Goal: Transaction & Acquisition: Purchase product/service

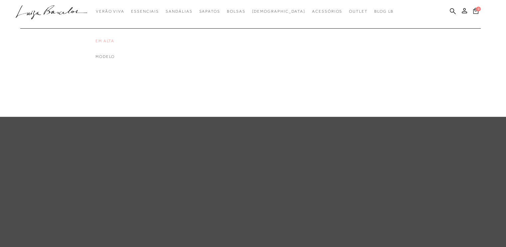
click at [119, 43] on link "Em alta" at bounding box center [121, 41] width 53 height 6
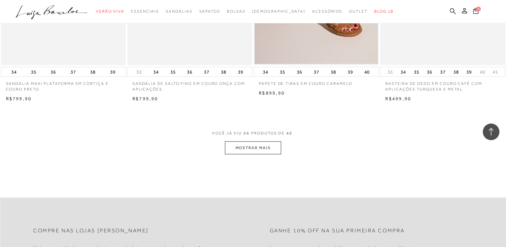
scroll to position [1330, 0]
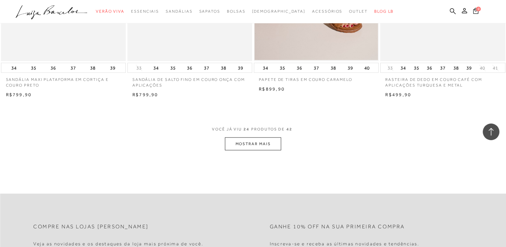
click at [255, 138] on button "MOSTRAR MAIS" at bounding box center [253, 143] width 56 height 13
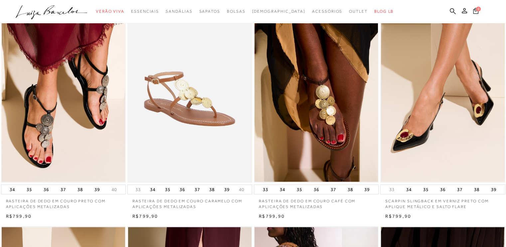
scroll to position [233, 0]
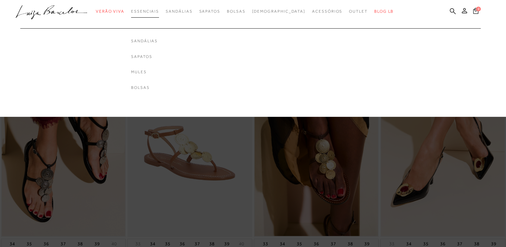
click at [156, 8] on link "Essenciais" at bounding box center [145, 11] width 28 height 12
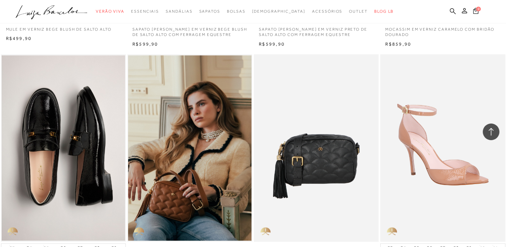
scroll to position [698, 0]
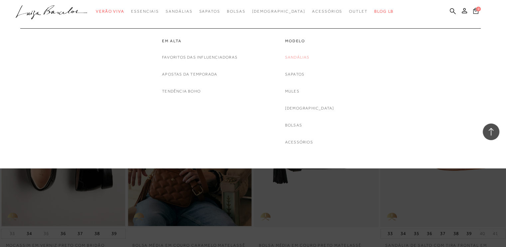
click at [304, 59] on link "Sandálias" at bounding box center [297, 57] width 25 height 7
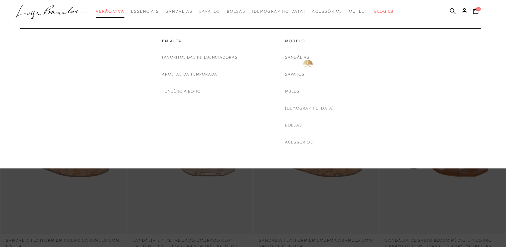
click at [124, 9] on span "Verão Viva" at bounding box center [110, 11] width 29 height 5
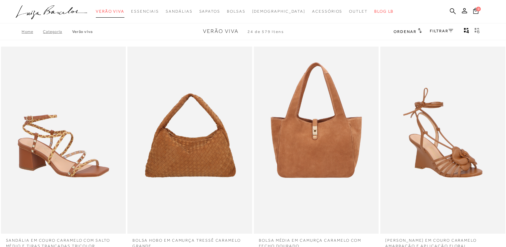
click at [124, 9] on span "Verão Viva" at bounding box center [110, 11] width 29 height 5
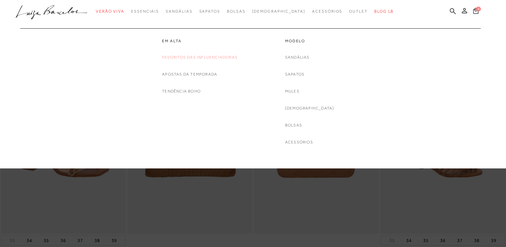
click at [200, 57] on link "Favoritos das Influenciadoras" at bounding box center [199, 57] width 75 height 7
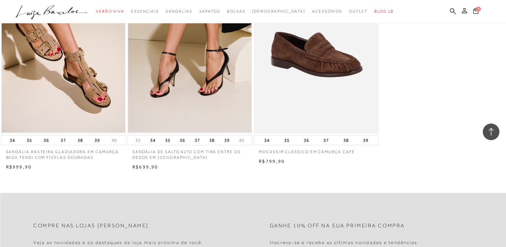
scroll to position [798, 0]
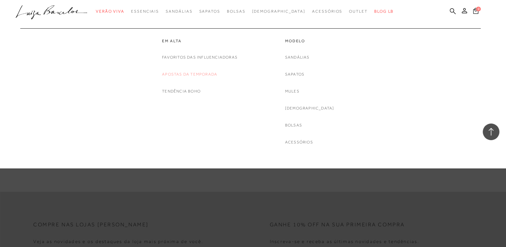
click at [189, 72] on link "Apostas da Temporada" at bounding box center [189, 74] width 55 height 7
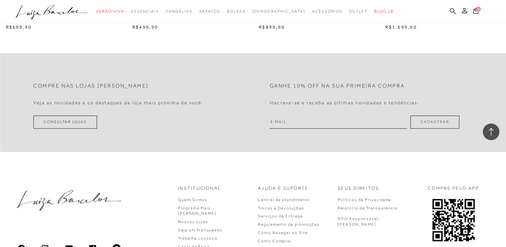
scroll to position [731, 0]
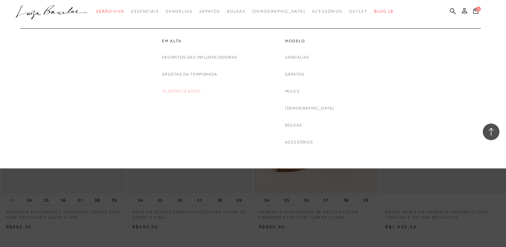
click at [182, 92] on link "Tendência Boho" at bounding box center [181, 91] width 39 height 7
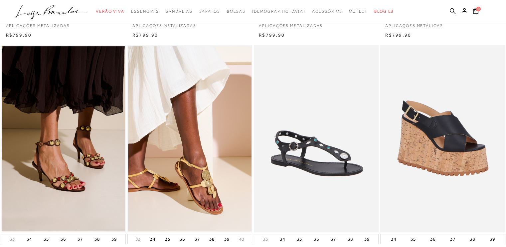
scroll to position [233, 0]
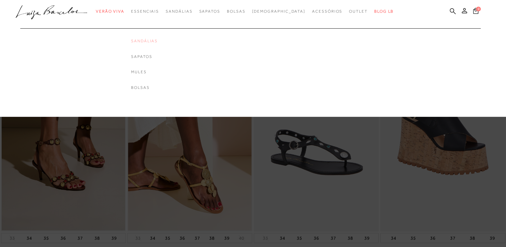
click at [158, 41] on link "Sandálias" at bounding box center [144, 41] width 27 height 6
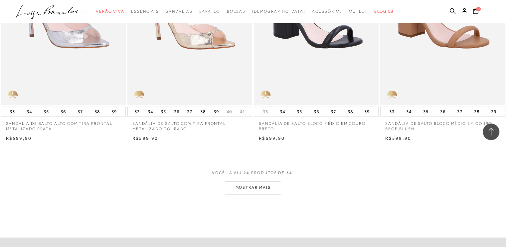
scroll to position [1297, 0]
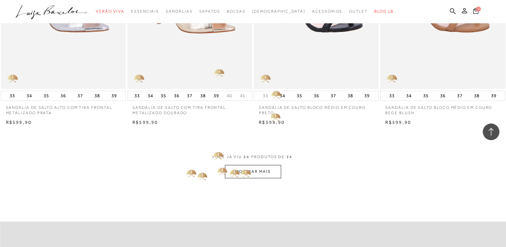
click at [241, 172] on button "MOSTRAR MAIS" at bounding box center [253, 171] width 56 height 13
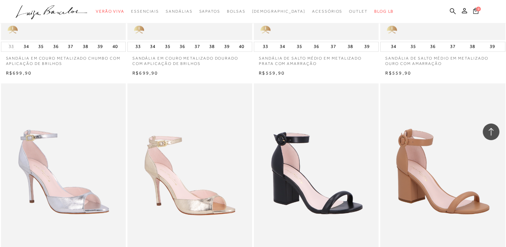
scroll to position [1031, 0]
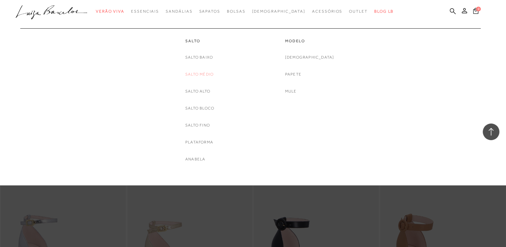
click at [202, 74] on link "Salto Médio" at bounding box center [199, 74] width 28 height 7
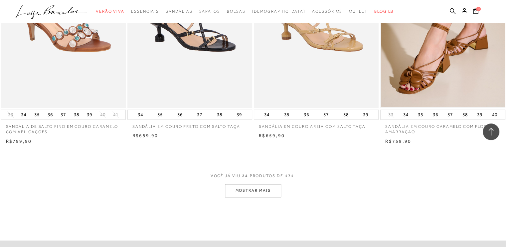
scroll to position [1297, 0]
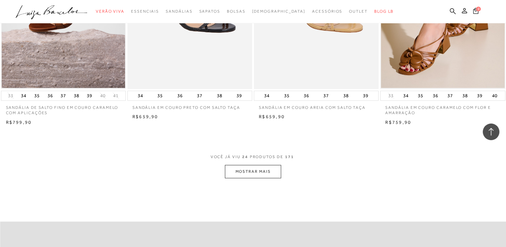
click at [267, 173] on button "MOSTRAR MAIS" at bounding box center [253, 171] width 56 height 13
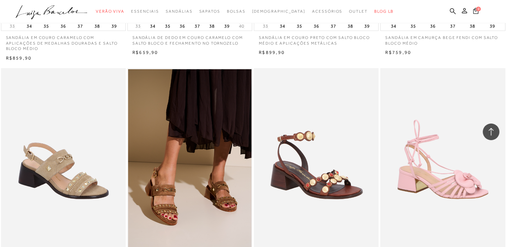
scroll to position [1828, 0]
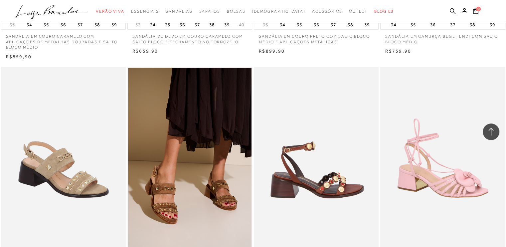
click at [318, 183] on img at bounding box center [316, 160] width 124 height 187
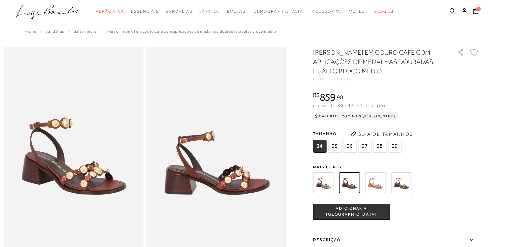
click at [327, 188] on img at bounding box center [323, 182] width 21 height 21
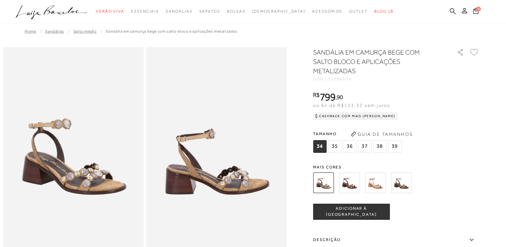
click at [350, 180] on img at bounding box center [349, 182] width 21 height 21
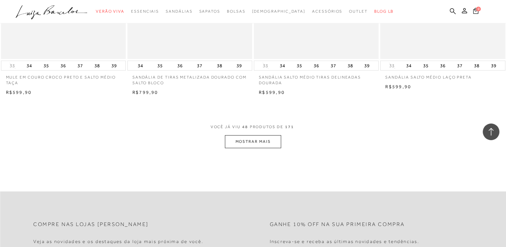
scroll to position [2726, 0]
click at [257, 135] on button "MOSTRAR MAIS" at bounding box center [253, 141] width 56 height 13
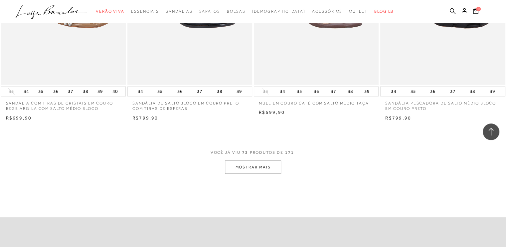
scroll to position [4156, 0]
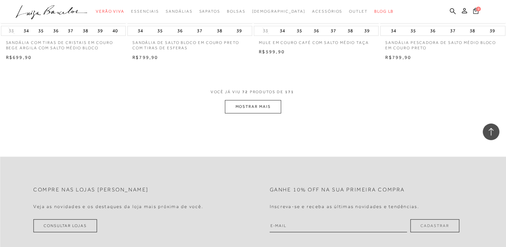
click at [254, 101] on button "MOSTRAR MAIS" at bounding box center [253, 106] width 56 height 13
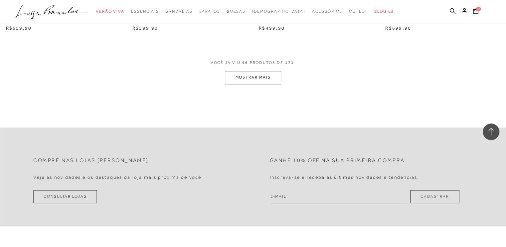
scroll to position [5585, 0]
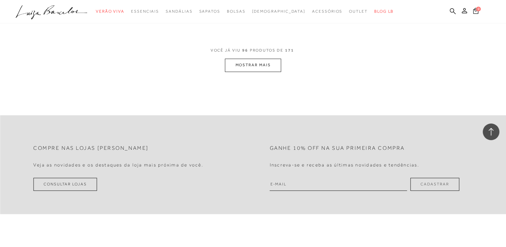
click at [274, 65] on button "MOSTRAR MAIS" at bounding box center [253, 65] width 56 height 13
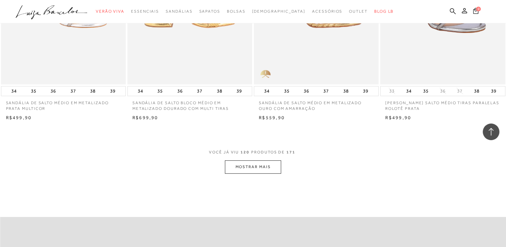
scroll to position [6882, 0]
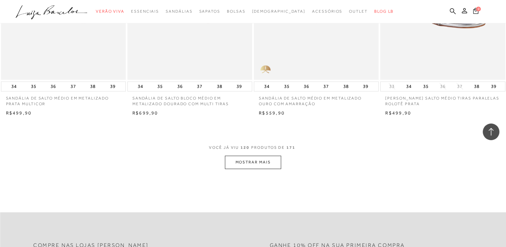
click at [261, 160] on button "MOSTRAR MAIS" at bounding box center [253, 162] width 56 height 13
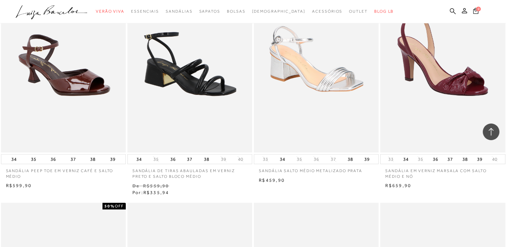
scroll to position [7746, 0]
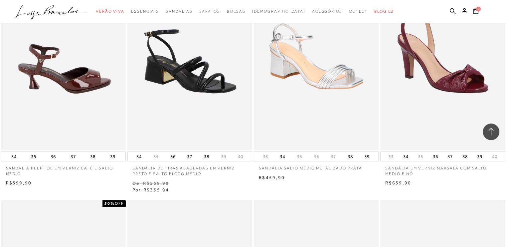
click at [97, 87] on img at bounding box center [64, 55] width 124 height 187
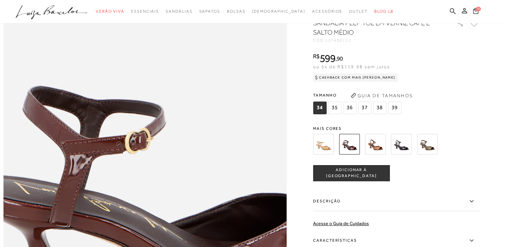
scroll to position [499, 0]
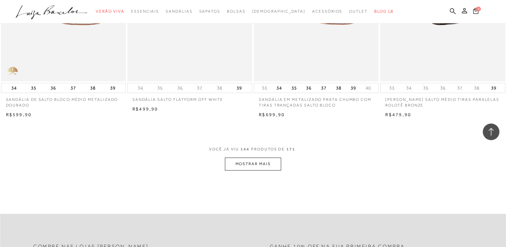
scroll to position [8311, 0]
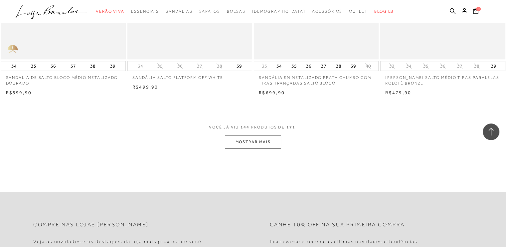
click at [259, 138] on button "MOSTRAR MAIS" at bounding box center [253, 141] width 56 height 13
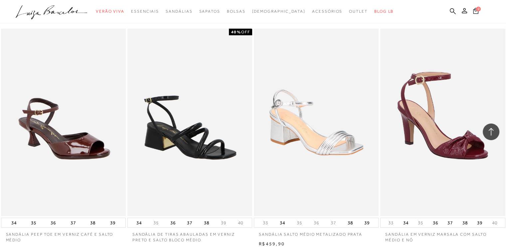
scroll to position [7680, 0]
click at [55, 222] on button "36" at bounding box center [53, 222] width 9 height 9
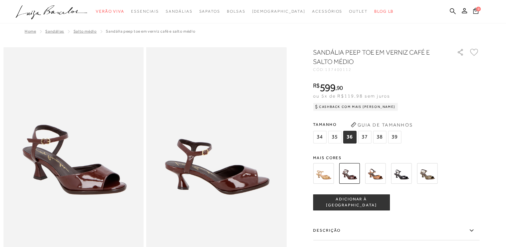
click at [359, 204] on span "ADICIONAR À [GEOGRAPHIC_DATA]" at bounding box center [351, 202] width 76 height 12
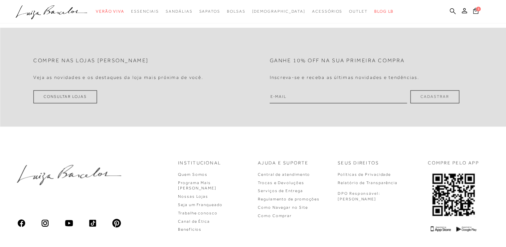
scroll to position [904, 0]
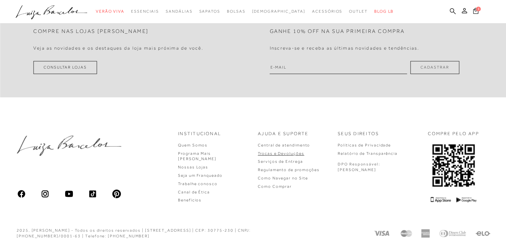
click at [304, 153] on link "Trocas e Devoluções" at bounding box center [281, 153] width 46 height 5
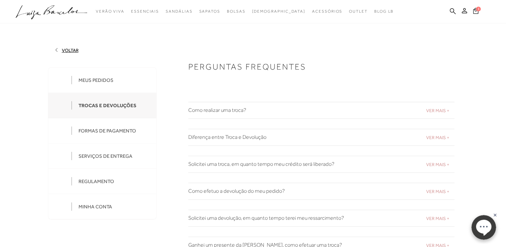
click at [218, 110] on h2 "Como realizar uma troca?" at bounding box center [321, 110] width 266 height 6
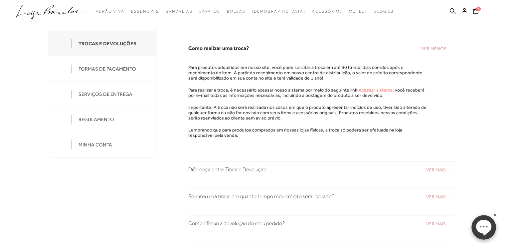
scroll to position [100, 0]
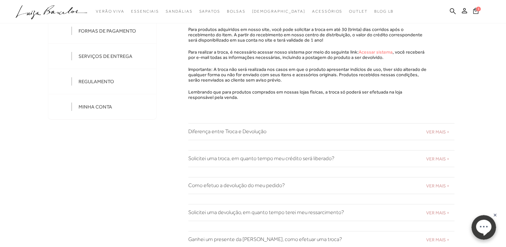
click at [248, 131] on h2 "Diferença entre Troca e Devolução" at bounding box center [321, 131] width 266 height 6
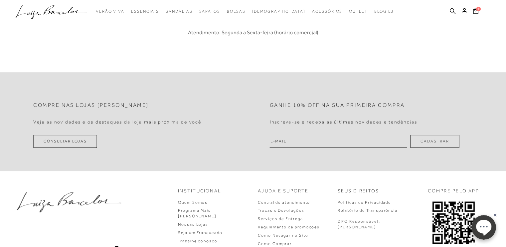
scroll to position [521, 0]
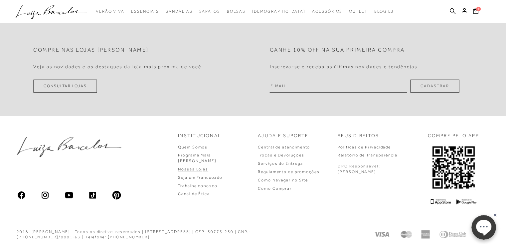
click at [208, 167] on link "Nossas Lojas" at bounding box center [193, 169] width 30 height 5
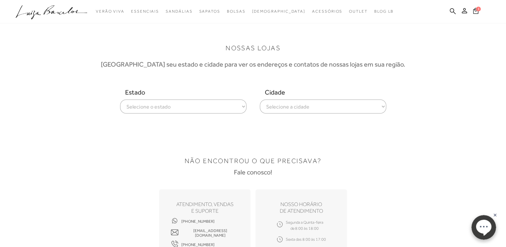
click at [242, 106] on select "Selecione o estado [GEOGRAPHIC_DATA] [GEOGRAPHIC_DATA] [GEOGRAPHIC_DATA] [GEOGR…" at bounding box center [183, 106] width 126 height 14
select select
click at [120, 99] on select "Selecione o estado [GEOGRAPHIC_DATA] [GEOGRAPHIC_DATA] [GEOGRAPHIC_DATA] [GEOGR…" at bounding box center [183, 106] width 126 height 14
click at [382, 106] on select "Selecione a cidade ver todas Americana Araraquara [PERSON_NAME][GEOGRAPHIC_DATA…" at bounding box center [323, 106] width 126 height 14
select select "[GEOGRAPHIC_DATA]"
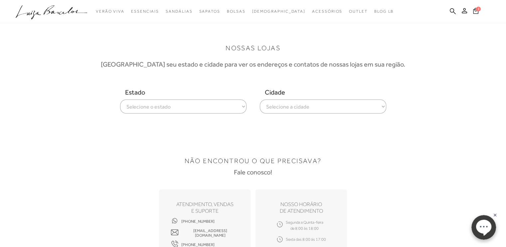
click at [260, 99] on select "Selecione a cidade ver todas Americana Araraquara [PERSON_NAME][GEOGRAPHIC_DATA…" at bounding box center [323, 106] width 126 height 14
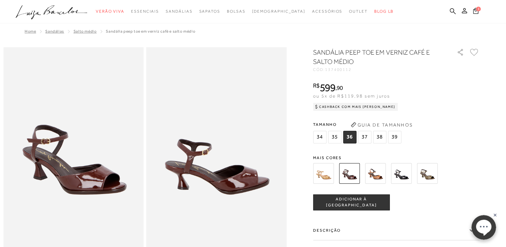
scroll to position [66, 0]
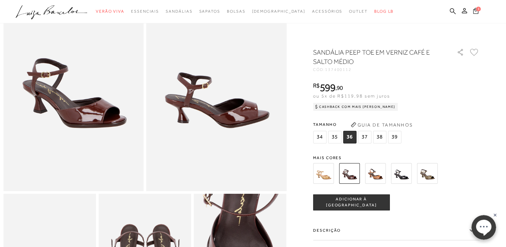
click at [471, 11] on button "1" at bounding box center [475, 11] width 9 height 9
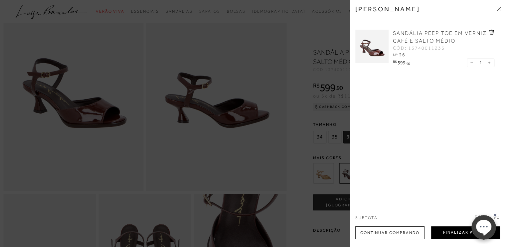
click at [448, 231] on button "Finalizar Pedido" at bounding box center [465, 232] width 69 height 13
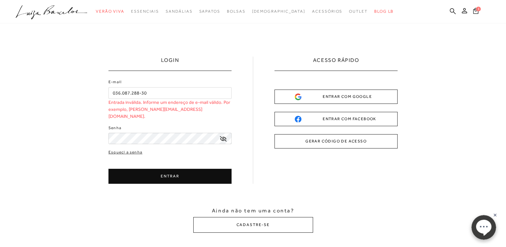
drag, startPoint x: 153, startPoint y: 91, endPoint x: 67, endPoint y: 99, distance: 86.5
click at [67, 99] on div "LOGIN E-mail 036.087.288-30 Entrada inválida. Informe um endereço de e-mail vál…" at bounding box center [253, 144] width 506 height 242
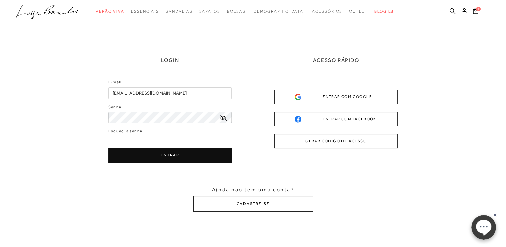
click at [221, 119] on icon at bounding box center [223, 117] width 7 height 5
click at [221, 119] on icon at bounding box center [223, 118] width 7 height 6
click at [163, 152] on button "ENTRAR" at bounding box center [169, 155] width 123 height 15
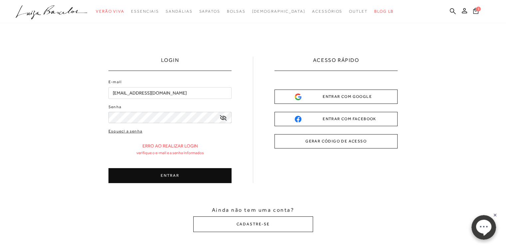
drag, startPoint x: 166, startPoint y: 91, endPoint x: 68, endPoint y: 91, distance: 97.7
click at [75, 91] on div "LOGIN E-mail [EMAIL_ADDRESS][DOMAIN_NAME] Senha ENTRAR" at bounding box center [253, 144] width 506 height 242
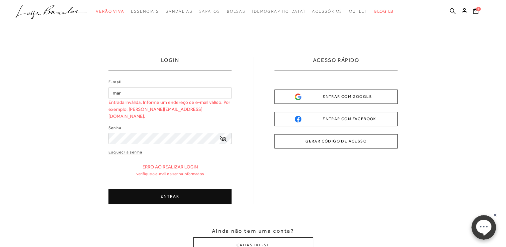
type input "[EMAIL_ADDRESS][DOMAIN_NAME]"
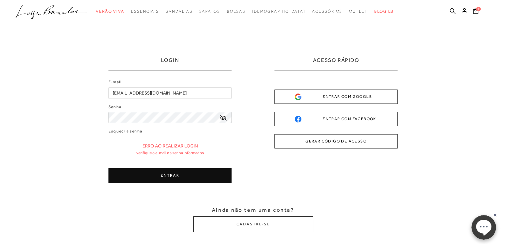
click at [183, 175] on button "ENTRAR" at bounding box center [169, 175] width 123 height 15
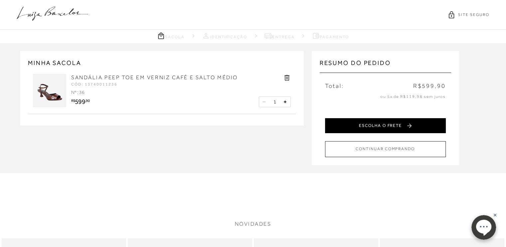
click at [373, 121] on button "ESCOLHA O FRETE" at bounding box center [385, 125] width 121 height 15
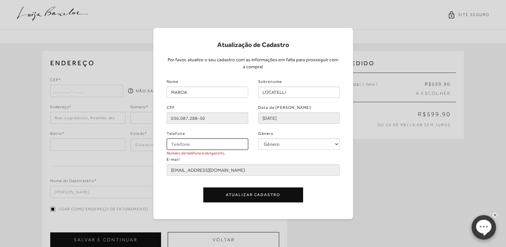
click at [203, 142] on input "Telefone" at bounding box center [207, 143] width 81 height 11
type input "[PHONE_NUMBER]"
click at [252, 195] on button "Atualizar Cadastro" at bounding box center [253, 194] width 100 height 15
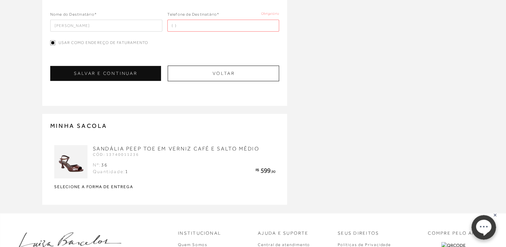
scroll to position [33, 0]
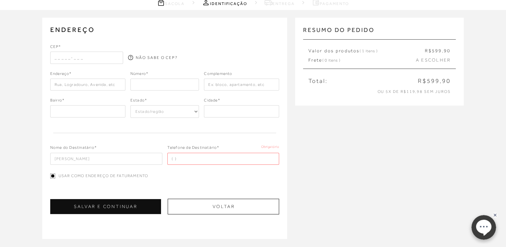
click at [108, 54] on input "text" at bounding box center [86, 58] width 73 height 12
type input "04076-004"
type input "AV. [GEOGRAPHIC_DATA]"
type input "853"
type input "AV. CHIBARÁS, 853 AP"
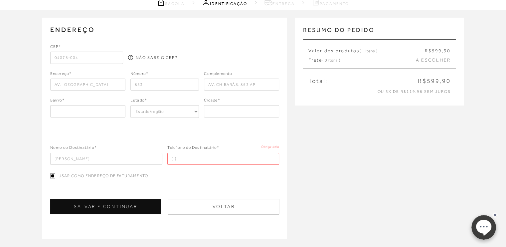
type input "SP"
select select "SP"
type input "[GEOGRAPHIC_DATA]"
type input "[PHONE_NUMBER]"
type input "AV CHIBARÁS"
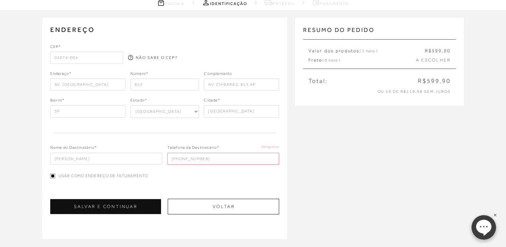
type input "AV CHIBARÁS 853 AP"
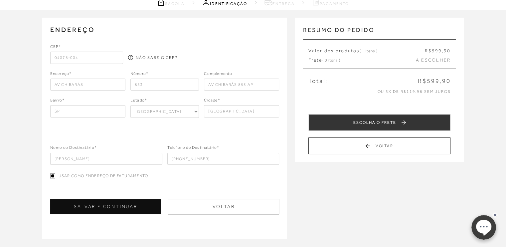
type input "[GEOGRAPHIC_DATA]"
type input "Moema"
drag, startPoint x: 256, startPoint y: 85, endPoint x: 202, endPoint y: 85, distance: 53.5
click at [202, 85] on div "Endereço* [GEOGRAPHIC_DATA] Número* 853 Complemento AV CHIBARÁS 853 AP" at bounding box center [164, 80] width 229 height 20
type input "apto 101"
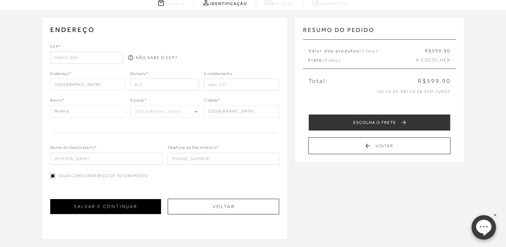
click at [105, 206] on button "SALVAR E CONTINUAR" at bounding box center [105, 206] width 111 height 15
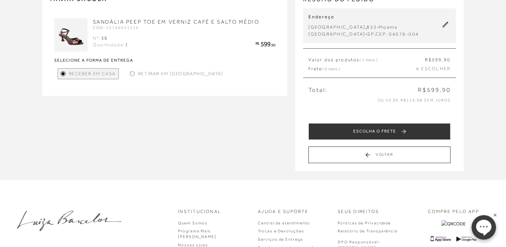
scroll to position [66, 0]
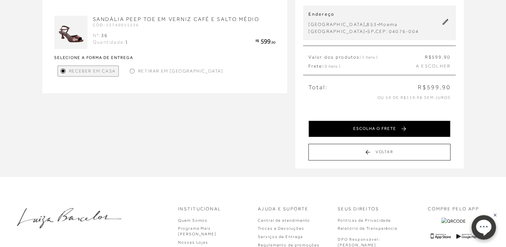
click at [353, 125] on button "ESCOLHA O FRETE" at bounding box center [379, 128] width 142 height 17
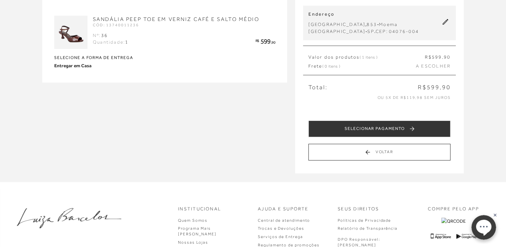
scroll to position [0, 0]
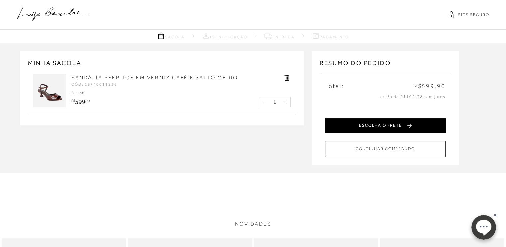
click at [391, 125] on button "ESCOLHA O FRETE" at bounding box center [385, 125] width 121 height 15
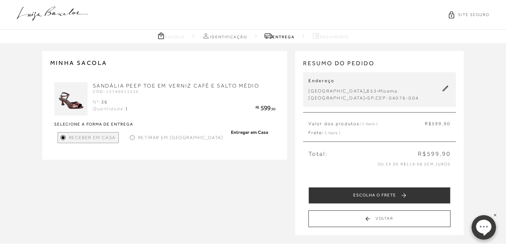
click at [132, 136] on div at bounding box center [132, 137] width 3 height 3
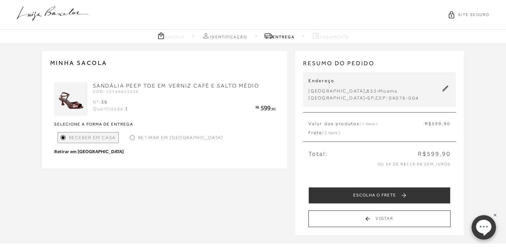
click at [133, 136] on div at bounding box center [132, 137] width 3 height 3
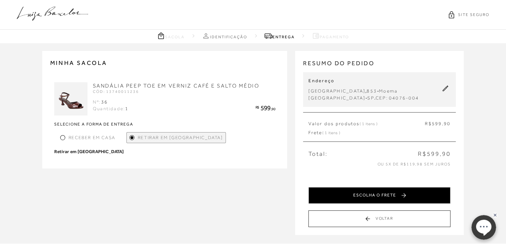
click at [379, 195] on button "ESCOLHA O FRETE" at bounding box center [379, 195] width 142 height 17
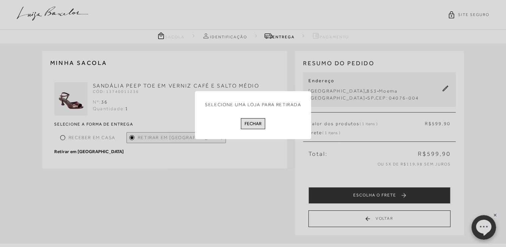
click at [256, 125] on button "Fechar" at bounding box center [253, 123] width 24 height 11
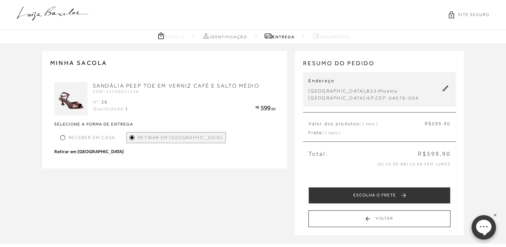
click at [176, 138] on span "Retirar em [GEOGRAPHIC_DATA]" at bounding box center [180, 137] width 85 height 7
click at [176, 137] on span "Retirar em [GEOGRAPHIC_DATA]" at bounding box center [180, 137] width 85 height 7
click at [157, 156] on div "MINHA SACOLA [PERSON_NAME] PEEP TOE EM VERNIZ CAFÉ E SALTO MÉDIO CÓD: 137400112…" at bounding box center [164, 109] width 245 height 117
click at [162, 138] on span "Retirar em [GEOGRAPHIC_DATA]" at bounding box center [180, 137] width 85 height 7
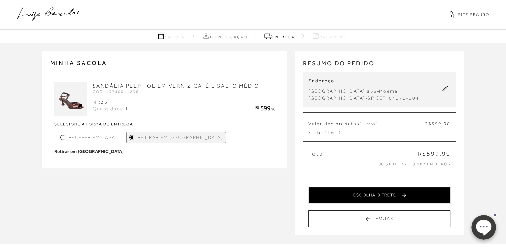
click at [389, 195] on button "ESCOLHA O FRETE" at bounding box center [379, 195] width 142 height 17
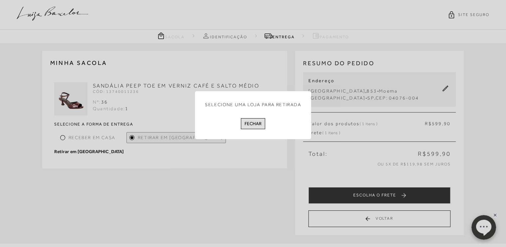
click at [256, 126] on button "Fechar" at bounding box center [253, 123] width 24 height 11
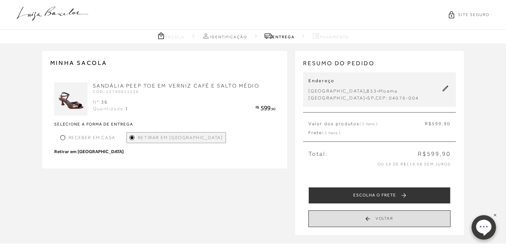
click at [378, 218] on button "Voltar" at bounding box center [379, 218] width 142 height 17
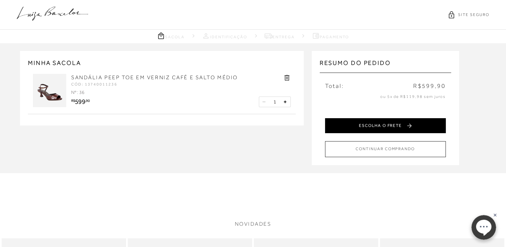
click at [381, 123] on button "ESCOLHA O FRETE" at bounding box center [385, 125] width 121 height 15
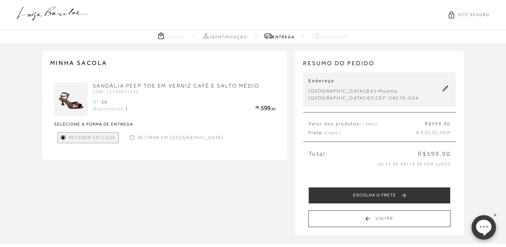
click at [131, 137] on div at bounding box center [132, 137] width 3 height 3
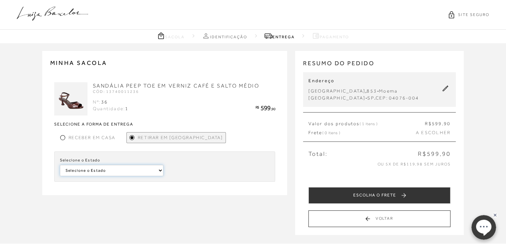
click at [160, 169] on select "Selecione o [GEOGRAPHIC_DATA] [GEOGRAPHIC_DATA]" at bounding box center [111, 170] width 103 height 11
select select
click at [60, 165] on select "Selecione o [GEOGRAPHIC_DATA] [GEOGRAPHIC_DATA]" at bounding box center [111, 170] width 103 height 11
click at [266, 169] on select "Selecione a [PERSON_NAME] [GEOGRAPHIC_DATA]" at bounding box center [217, 170] width 103 height 11
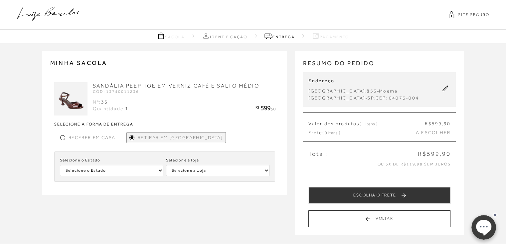
click at [62, 136] on div at bounding box center [62, 137] width 3 height 3
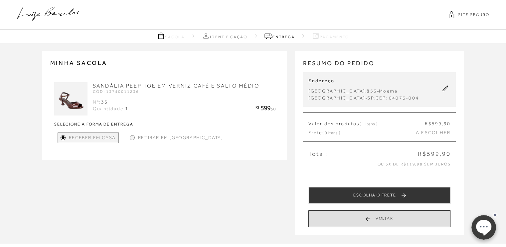
click at [381, 218] on button "Voltar" at bounding box center [379, 218] width 142 height 17
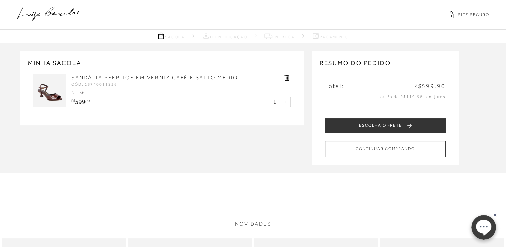
click at [50, 94] on img at bounding box center [49, 90] width 33 height 33
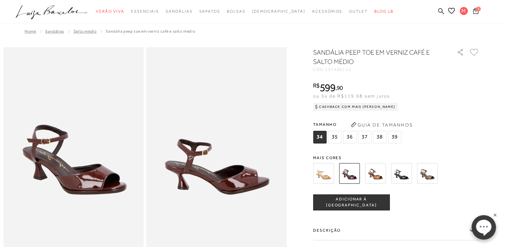
click at [350, 137] on span "36" at bounding box center [349, 137] width 13 height 13
click at [476, 13] on icon at bounding box center [475, 11] width 5 height 6
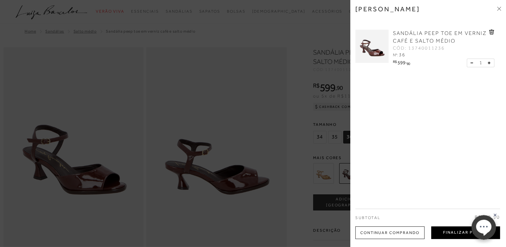
click at [457, 232] on button "Finalizar Pedido" at bounding box center [465, 232] width 69 height 13
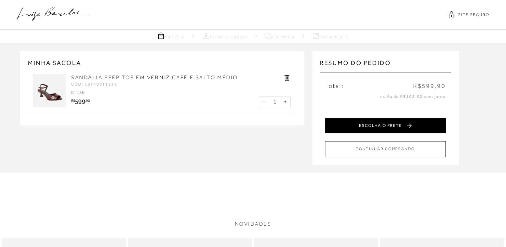
click at [390, 125] on button "ESCOLHA O FRETE" at bounding box center [385, 125] width 121 height 15
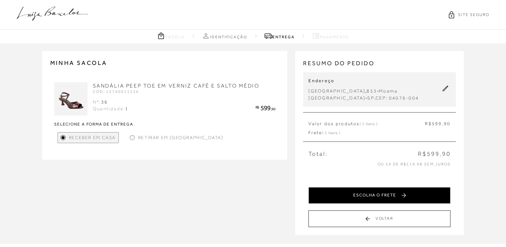
click at [369, 197] on button "ESCOLHA O FRETE" at bounding box center [379, 195] width 142 height 17
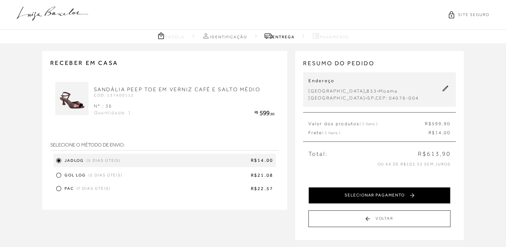
click at [385, 195] on button "SELECIONAR PAGAMENTO" at bounding box center [379, 195] width 142 height 17
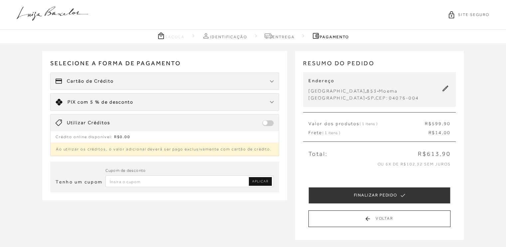
click at [271, 101] on img at bounding box center [272, 102] width 4 height 3
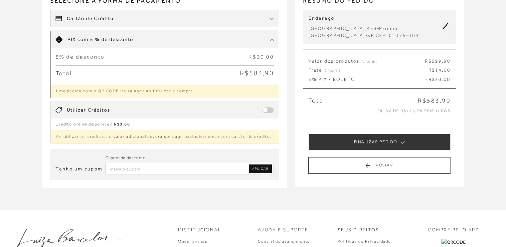
scroll to position [66, 0]
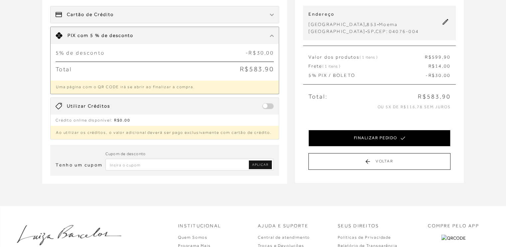
click at [370, 136] on button "FINALIZAR PEDIDO" at bounding box center [379, 138] width 142 height 17
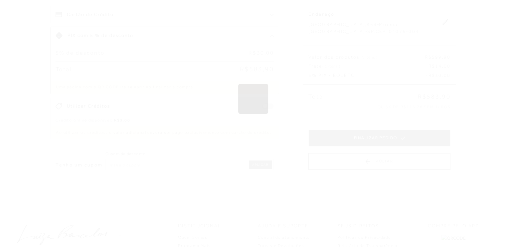
scroll to position [0, 0]
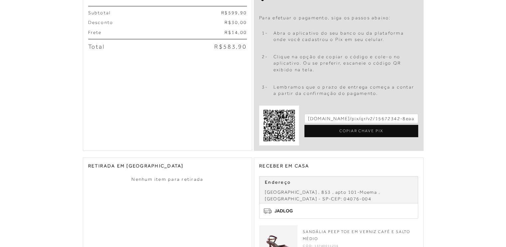
scroll to position [332, 0]
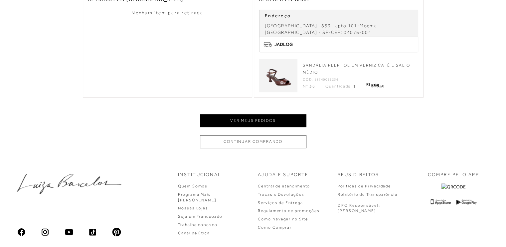
click at [253, 121] on button "Ver meus pedidos" at bounding box center [253, 120] width 106 height 13
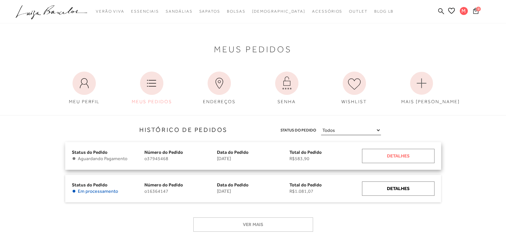
click at [396, 153] on div "Detalhes" at bounding box center [398, 156] width 72 height 14
